Goal: Answer question/provide support

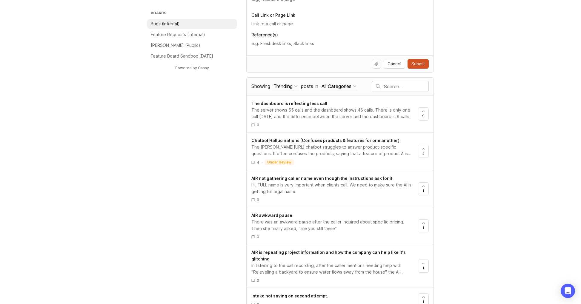
scroll to position [261, 0]
click at [389, 86] on input "text" at bounding box center [406, 87] width 44 height 7
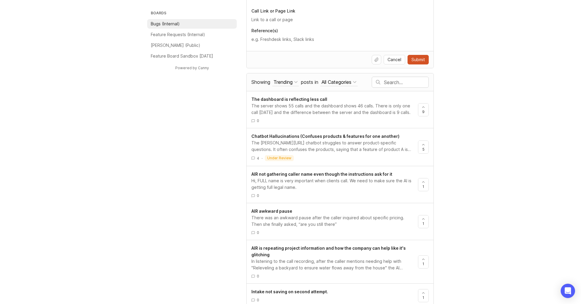
scroll to position [268, 0]
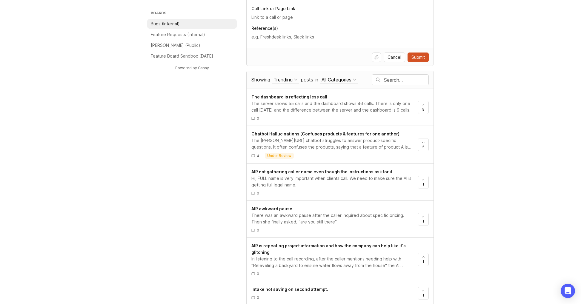
click at [282, 77] on div "Trending" at bounding box center [282, 79] width 19 height 7
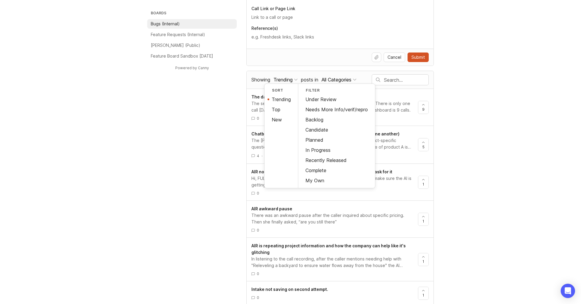
click at [315, 177] on div "My Own" at bounding box center [336, 181] width 77 height 10
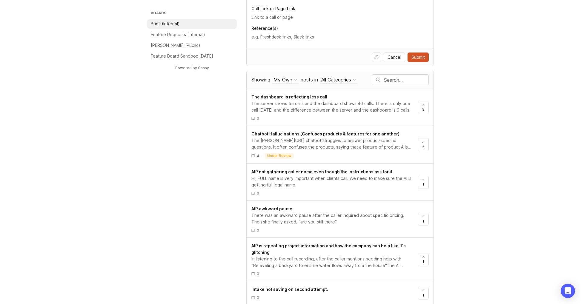
scroll to position [93, 0]
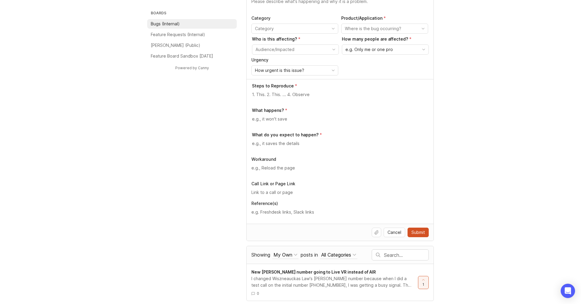
click at [349, 274] on span "New [PERSON_NAME] number going to Live VR instead of AIR" at bounding box center [313, 272] width 124 height 5
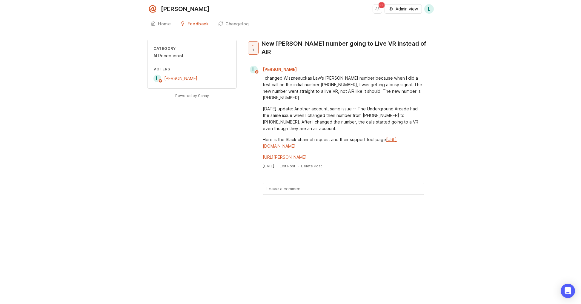
scroll to position [93, 0]
click at [252, 50] on div at bounding box center [253, 48] width 10 height 13
click at [285, 67] on span "[PERSON_NAME]" at bounding box center [280, 69] width 34 height 5
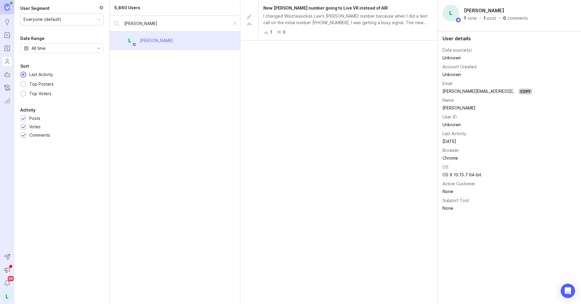
click at [307, 19] on div "I changed Wiszneauckas Law's [PERSON_NAME] number because when I did a test cal…" at bounding box center [347, 19] width 169 height 13
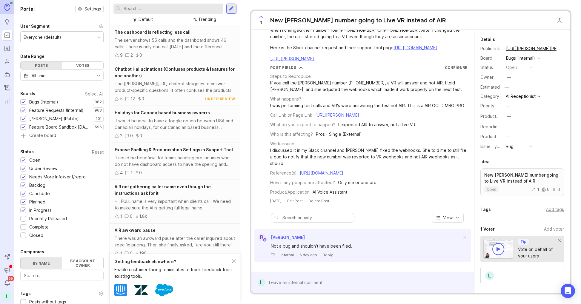
scroll to position [54, 0]
